Goal: Transaction & Acquisition: Purchase product/service

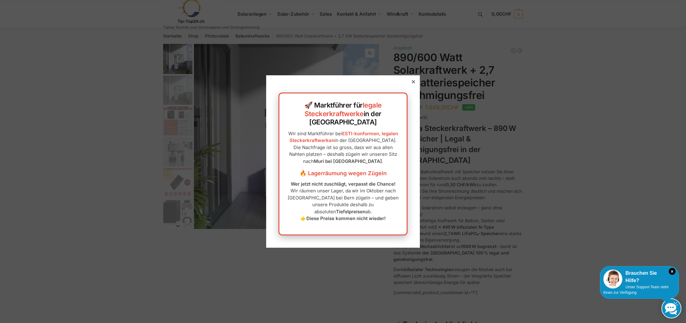
click at [409, 97] on div "🚀 Marktführer für legale Steckerkraftwerke in der [GEOGRAPHIC_DATA] Wir sind Ma…" at bounding box center [343, 161] width 154 height 172
click at [412, 84] on div at bounding box center [413, 82] width 6 height 6
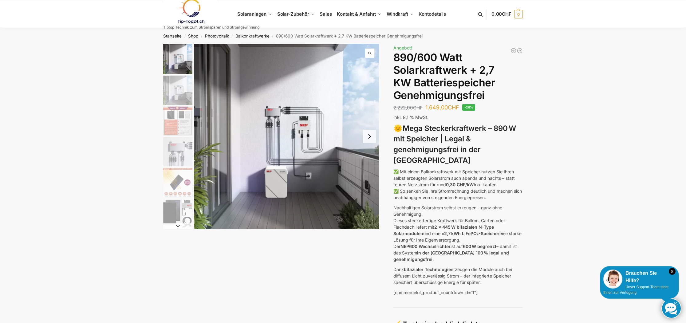
click at [336, 177] on img "1 / 12" at bounding box center [286, 136] width 185 height 185
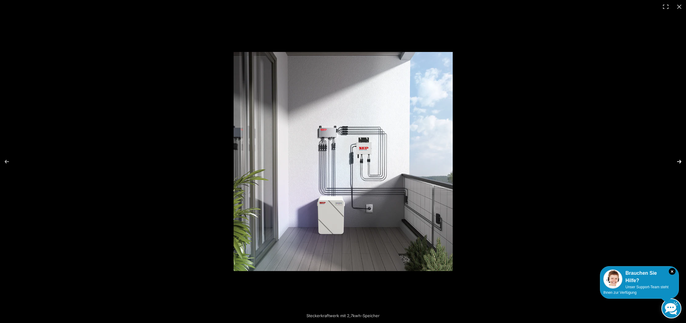
click at [678, 164] on button "Next (arrow right)" at bounding box center [675, 161] width 22 height 31
click at [677, 162] on button "Next (arrow right)" at bounding box center [675, 161] width 22 height 31
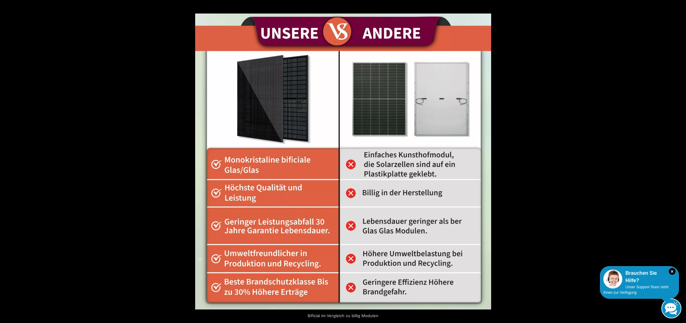
click at [677, 162] on button "Next (arrow right)" at bounding box center [675, 161] width 22 height 31
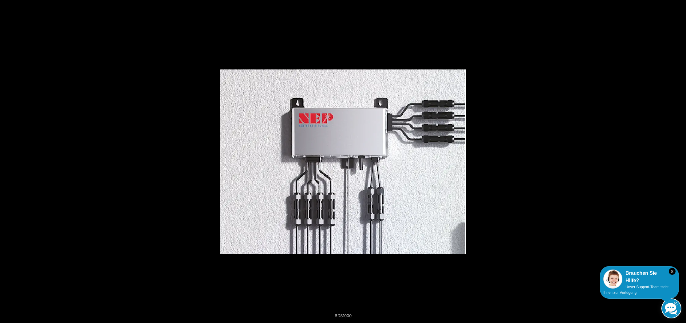
click at [677, 162] on button "Next (arrow right)" at bounding box center [675, 161] width 22 height 31
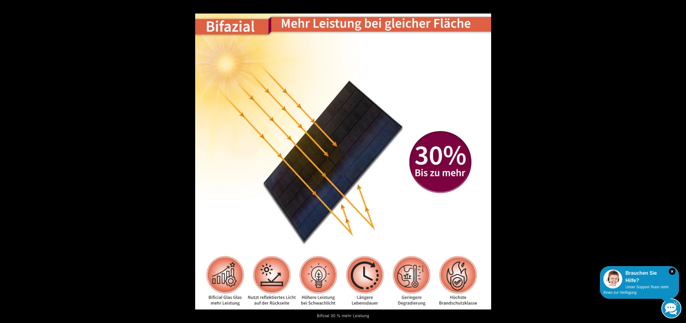
click at [677, 162] on button "Next (arrow right)" at bounding box center [675, 161] width 22 height 31
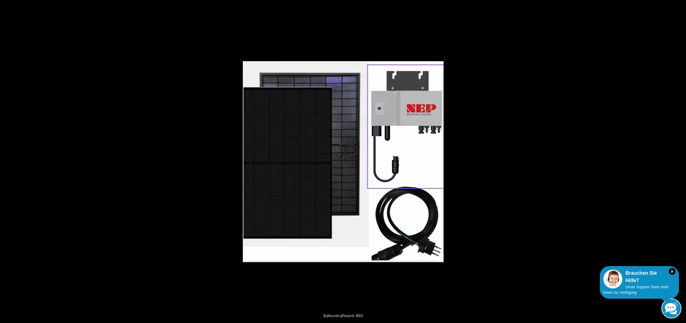
click at [677, 162] on button "Next (arrow right)" at bounding box center [675, 161] width 22 height 31
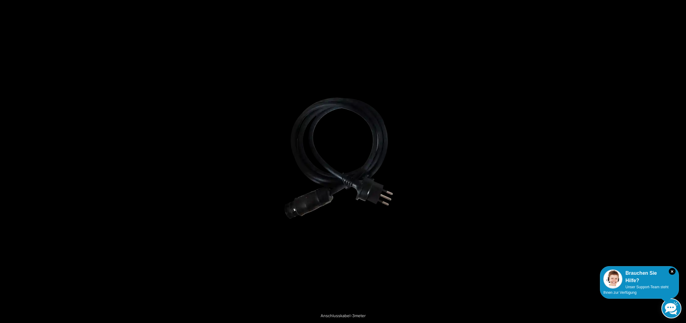
click at [677, 162] on button "Next (arrow right)" at bounding box center [675, 161] width 22 height 31
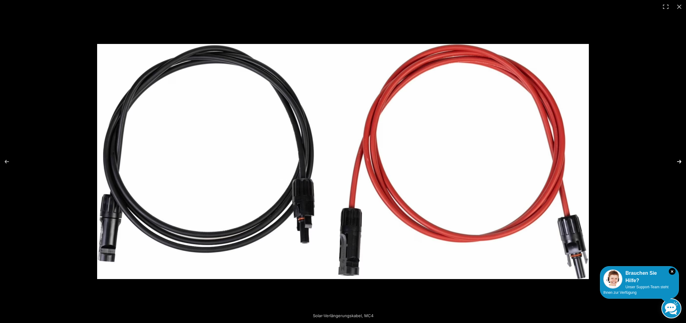
click at [677, 162] on button "Next (arrow right)" at bounding box center [675, 161] width 22 height 31
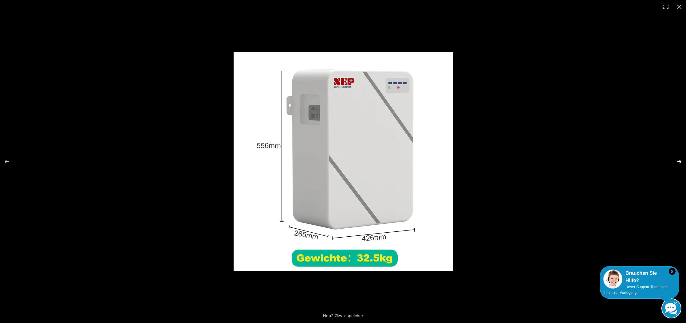
click at [677, 162] on button "Next (arrow right)" at bounding box center [675, 161] width 22 height 31
